Goal: Task Accomplishment & Management: Complete application form

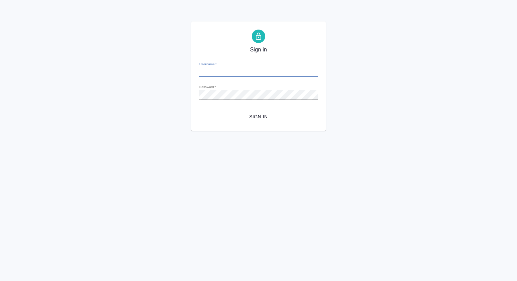
type input "[PERSON_NAME][EMAIL_ADDRESS][DOMAIN_NAME]"
click at [264, 118] on span "Sign in" at bounding box center [259, 117] width 108 height 8
type input "[PERSON_NAME][EMAIL_ADDRESS][DOMAIN_NAME]"
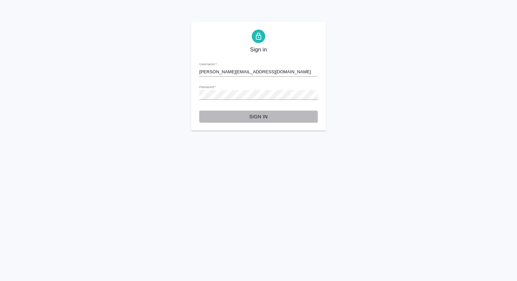
click at [258, 117] on span "Sign in" at bounding box center [259, 117] width 108 height 8
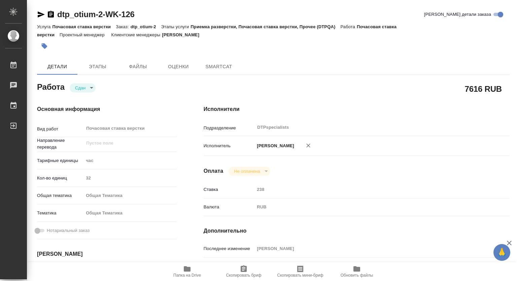
type textarea "x"
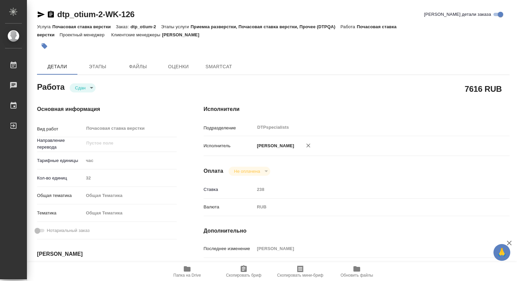
type textarea "x"
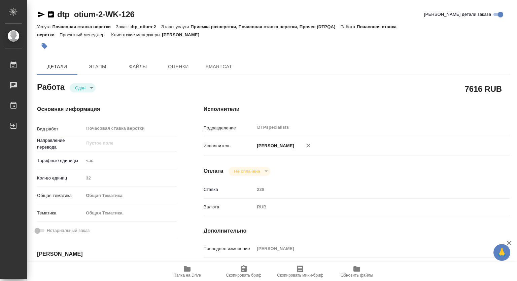
type textarea "x"
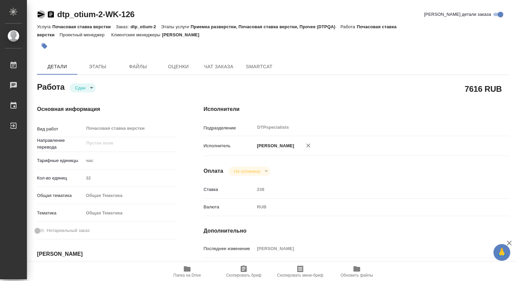
click at [39, 12] on icon "button" at bounding box center [41, 14] width 7 height 6
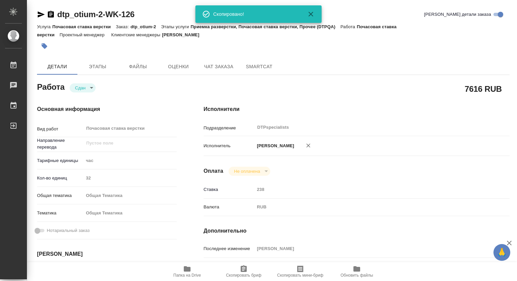
type textarea "x"
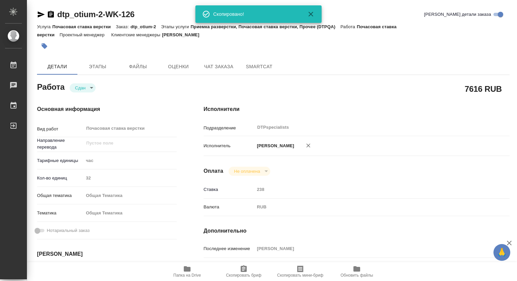
type textarea "x"
